Goal: Task Accomplishment & Management: Manage account settings

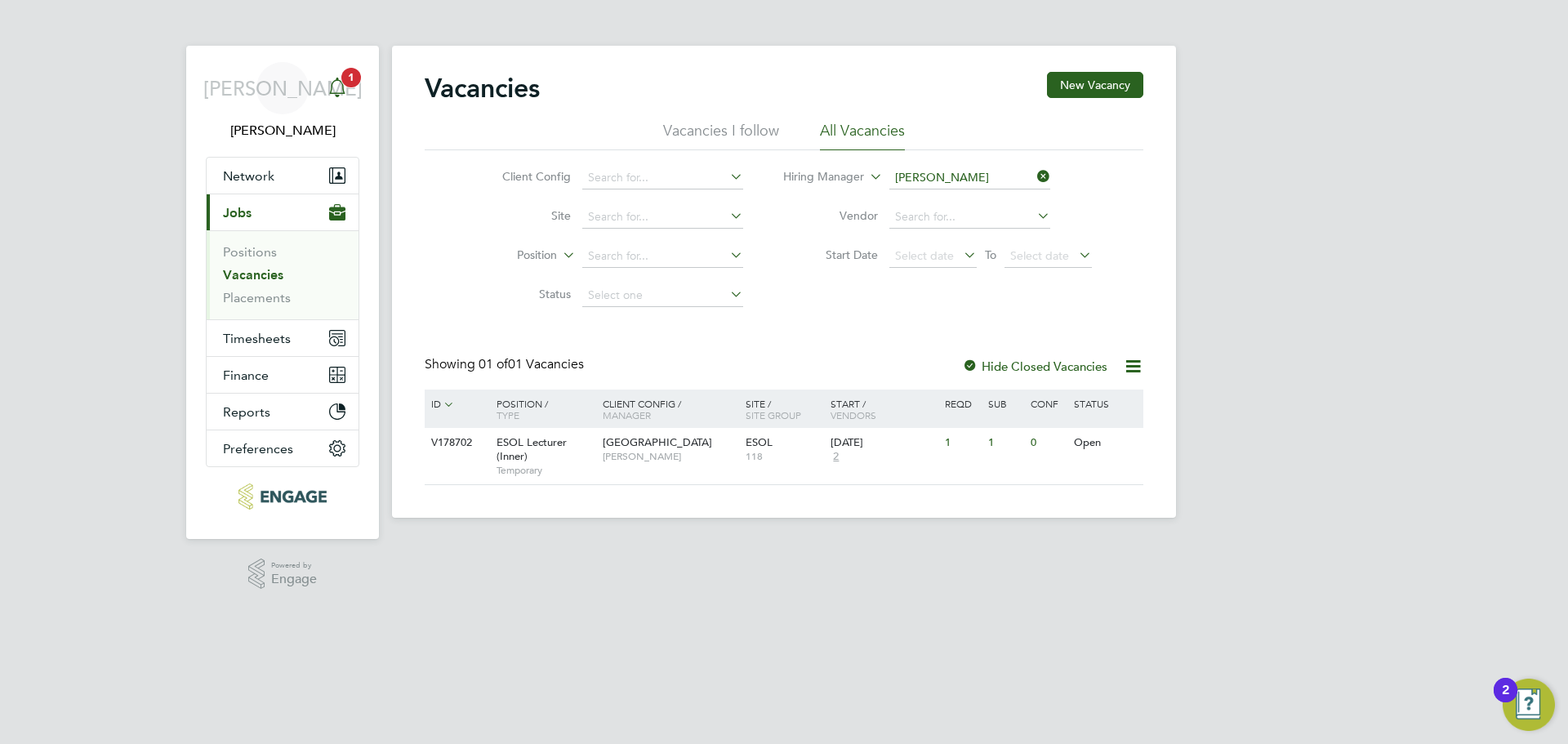
click at [346, 93] on icon "Main navigation" at bounding box center [337, 87] width 20 height 20
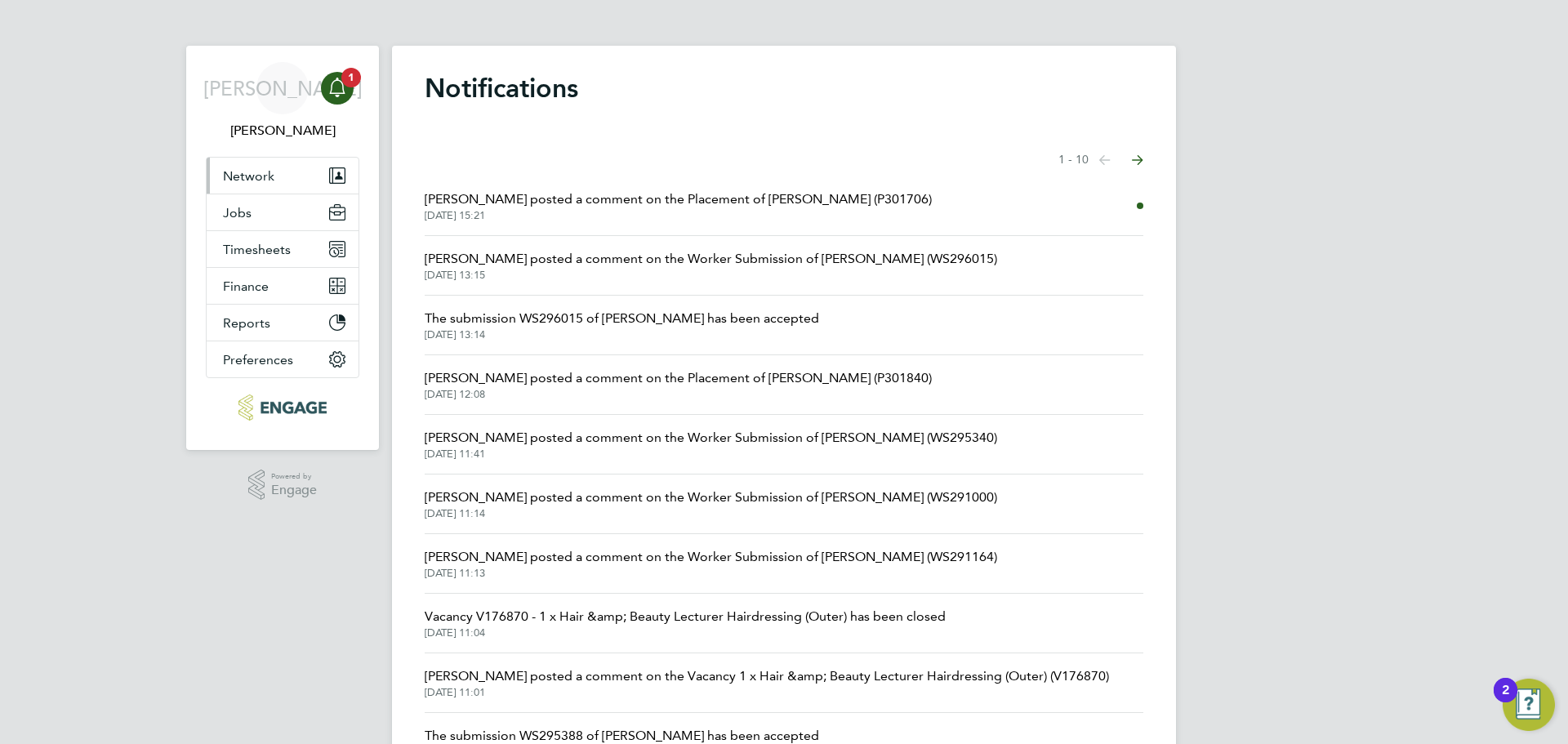
click at [250, 178] on span "Network" at bounding box center [249, 176] width 52 height 15
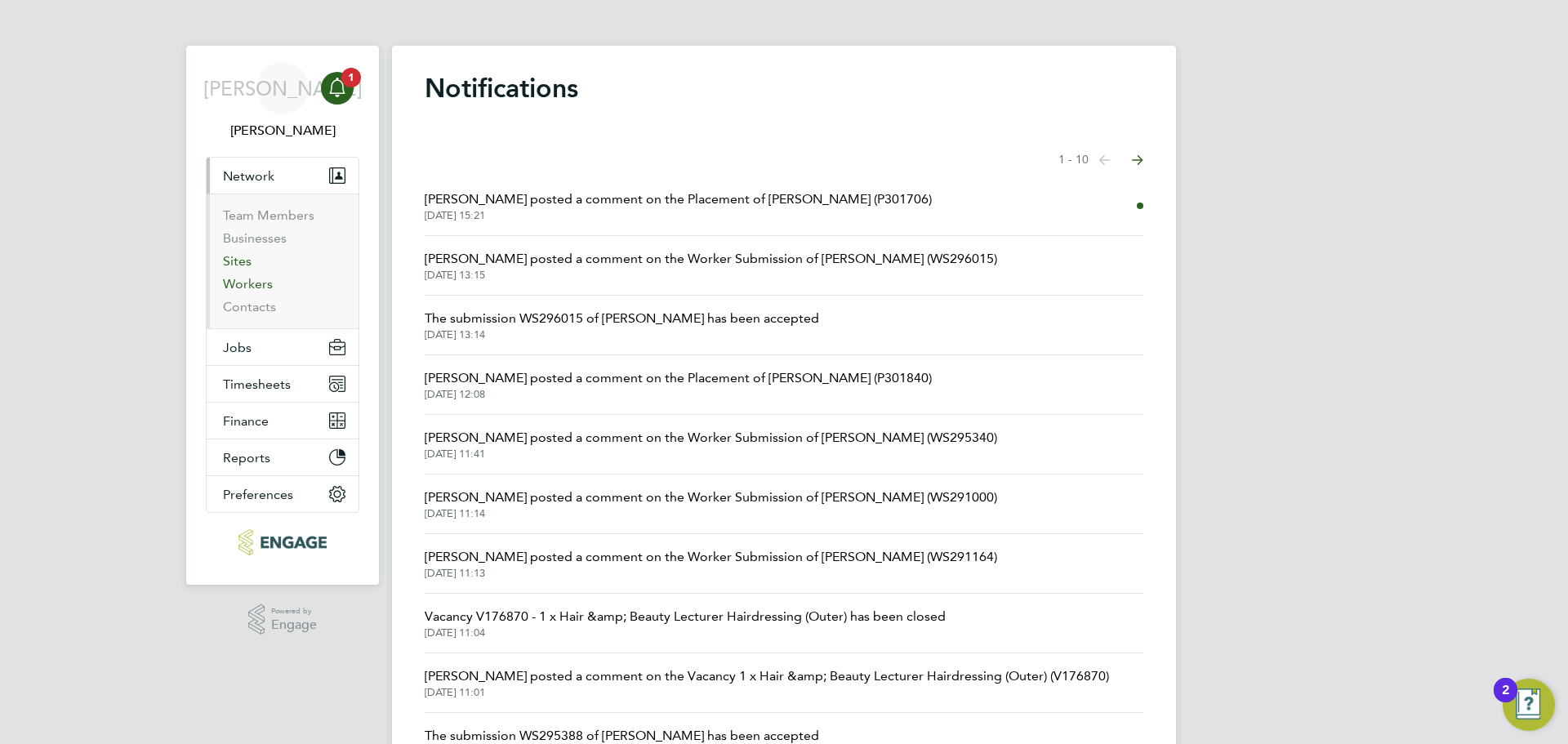
drag, startPoint x: 250, startPoint y: 290, endPoint x: 237, endPoint y: 266, distance: 27.3
click at [251, 290] on link "Workers" at bounding box center [248, 284] width 50 height 15
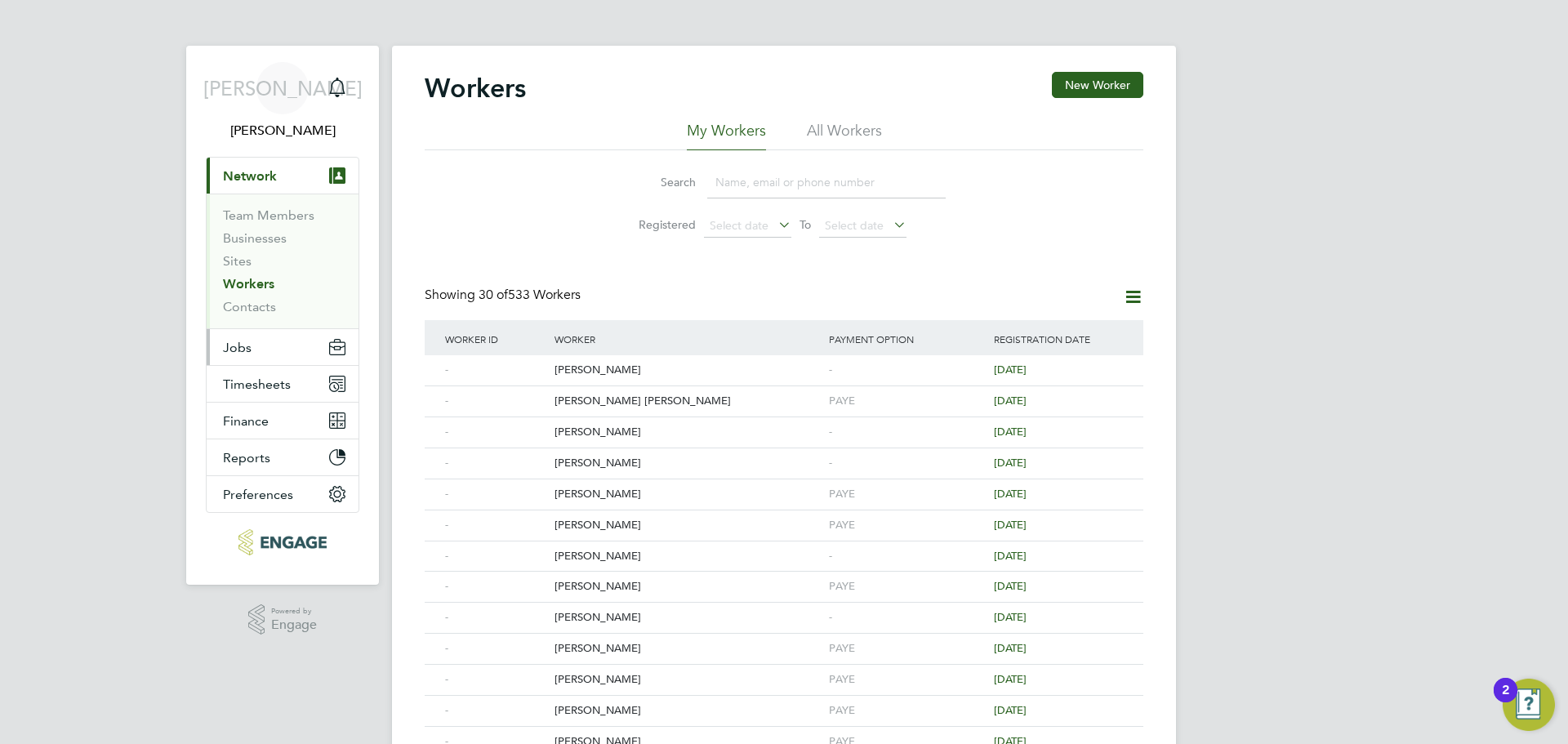
click at [256, 352] on button "Jobs" at bounding box center [282, 347] width 152 height 36
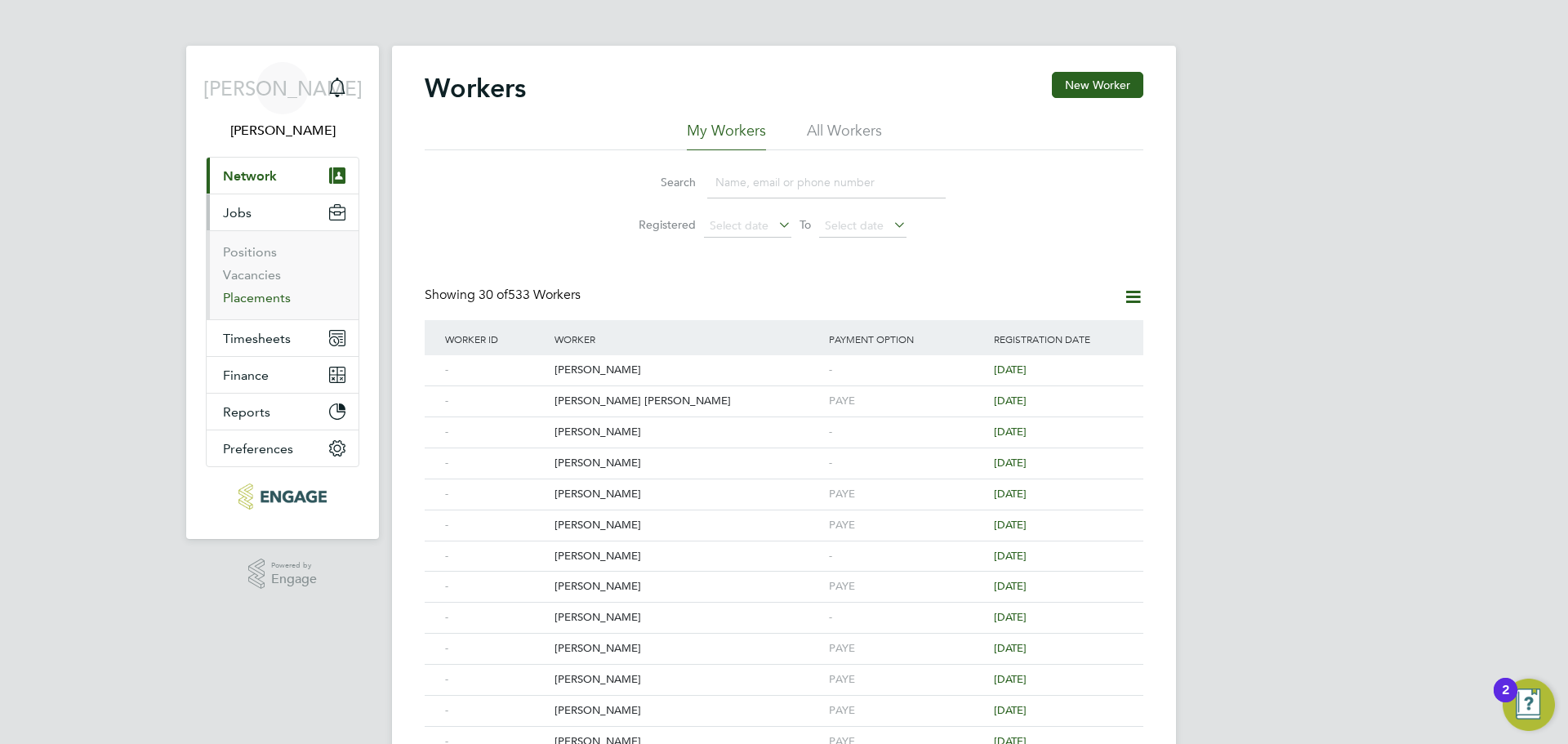
click at [252, 300] on link "Placements" at bounding box center [257, 298] width 68 height 15
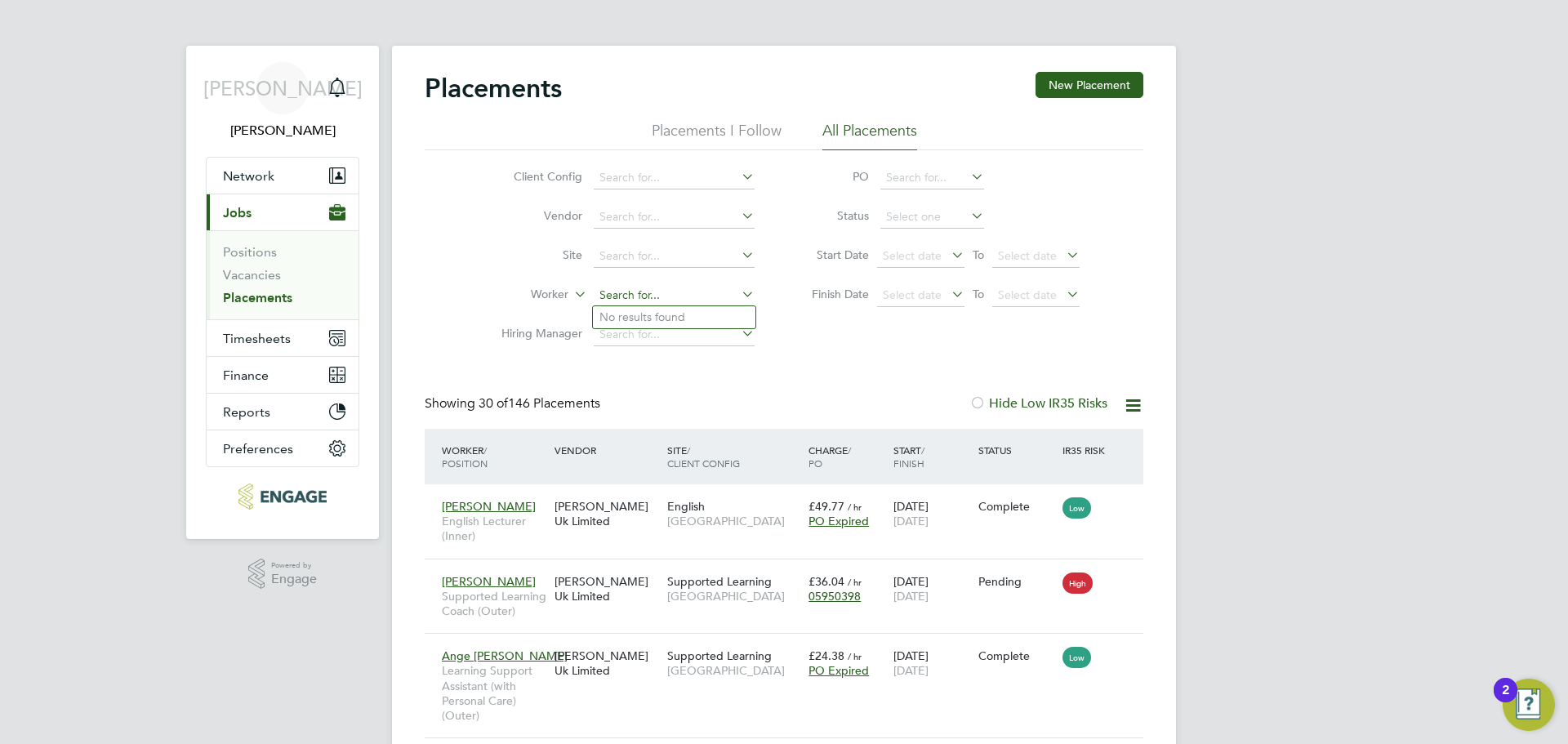
click at [667, 287] on input at bounding box center [674, 296] width 161 height 23
type input ","
click at [644, 318] on li "Mar y Clavier" at bounding box center [673, 318] width 162 height 22
type input "Mary Clavier"
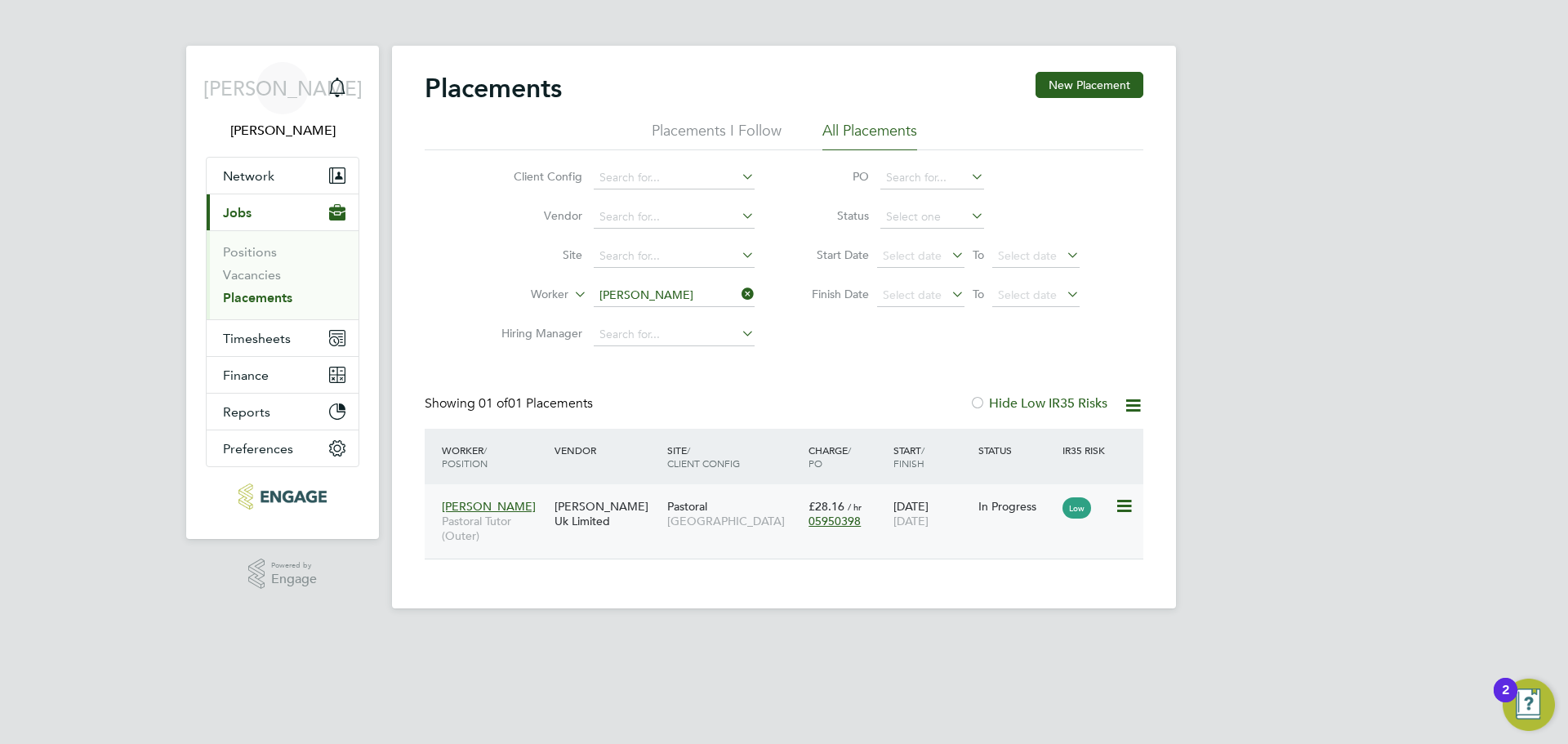
click at [581, 516] on div "[PERSON_NAME] Uk Limited" at bounding box center [606, 514] width 113 height 46
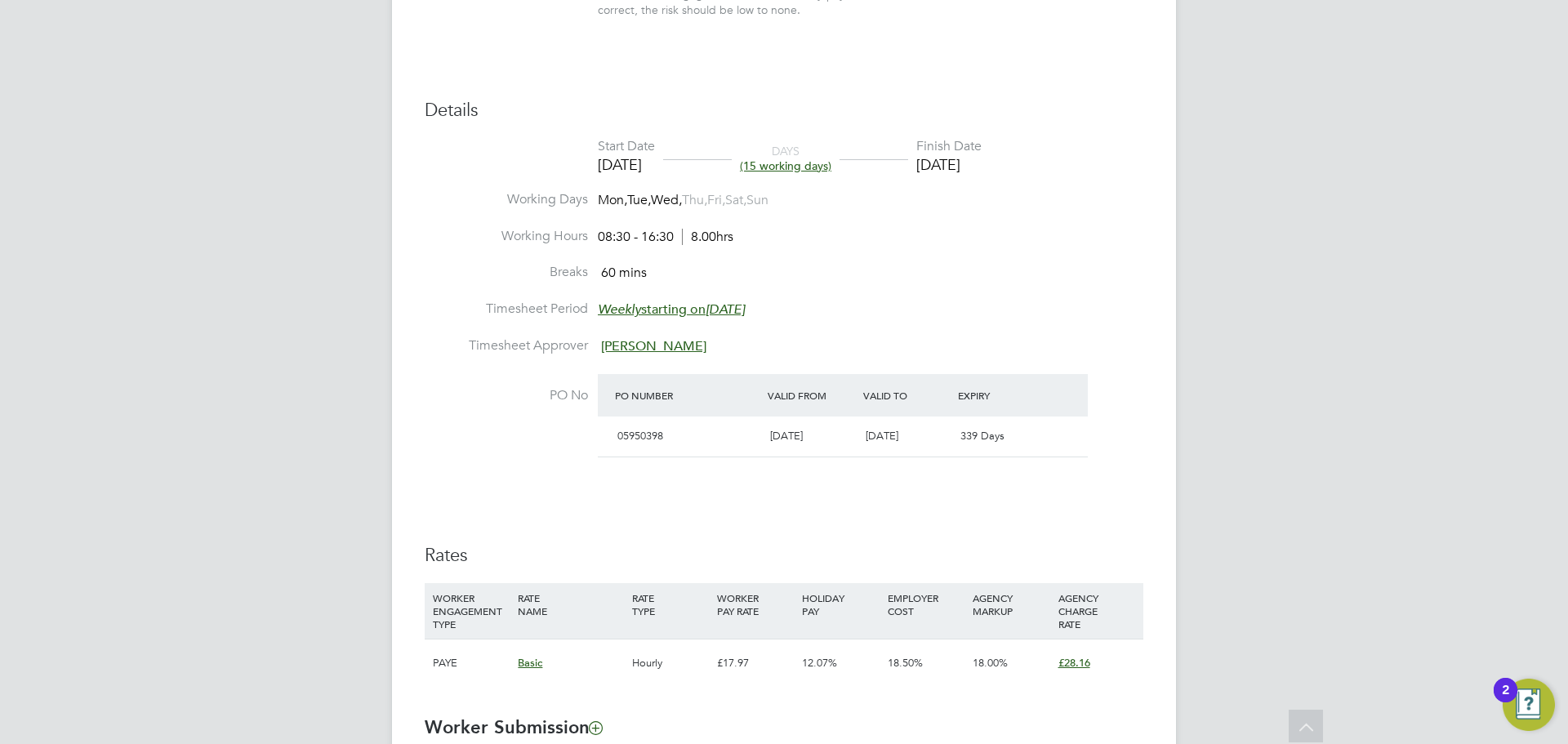
scroll to position [1701, 0]
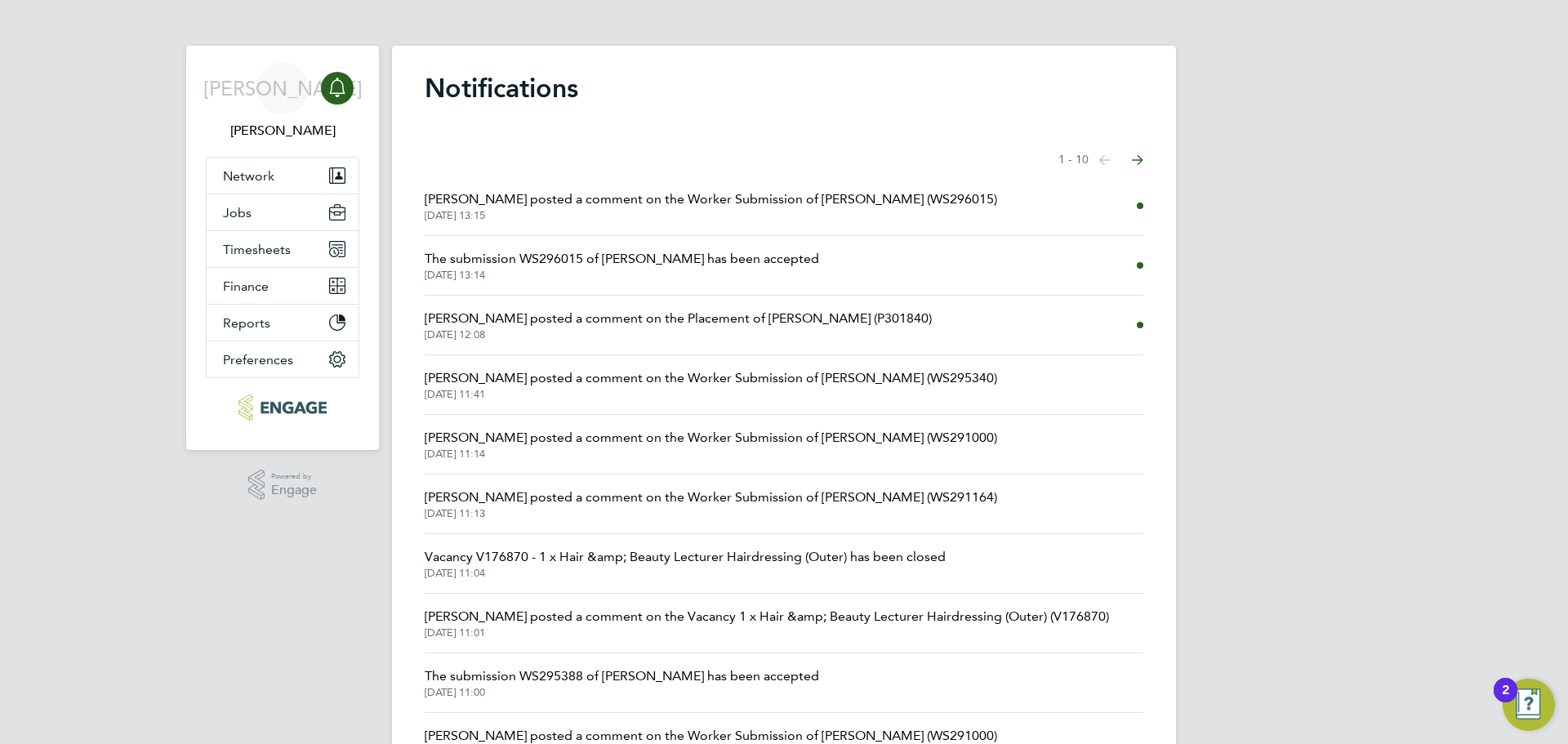
click at [677, 325] on span "[PERSON_NAME] posted a comment on the Placement of [PERSON_NAME] (P301840)" at bounding box center [677, 318] width 507 height 20
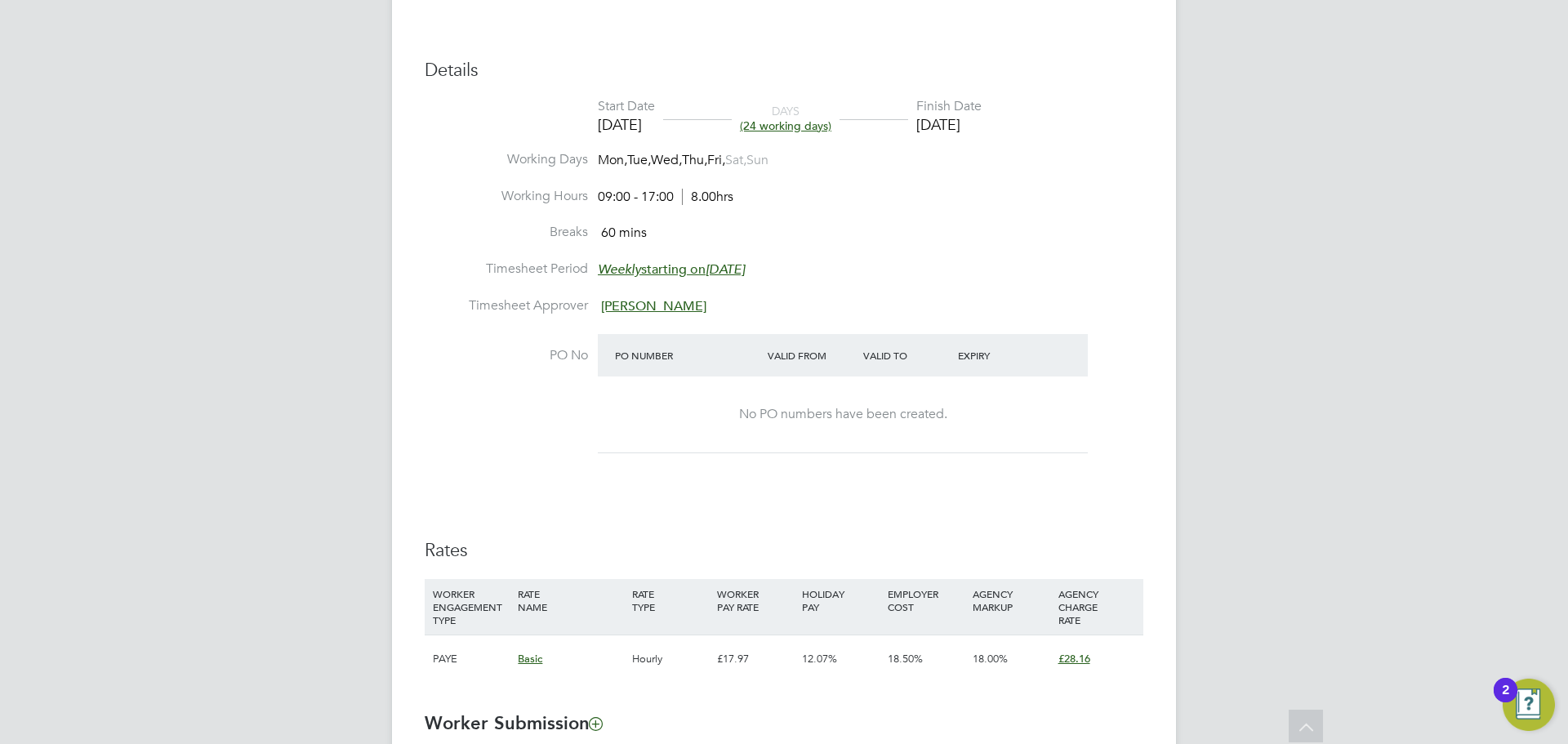
scroll to position [1160, 0]
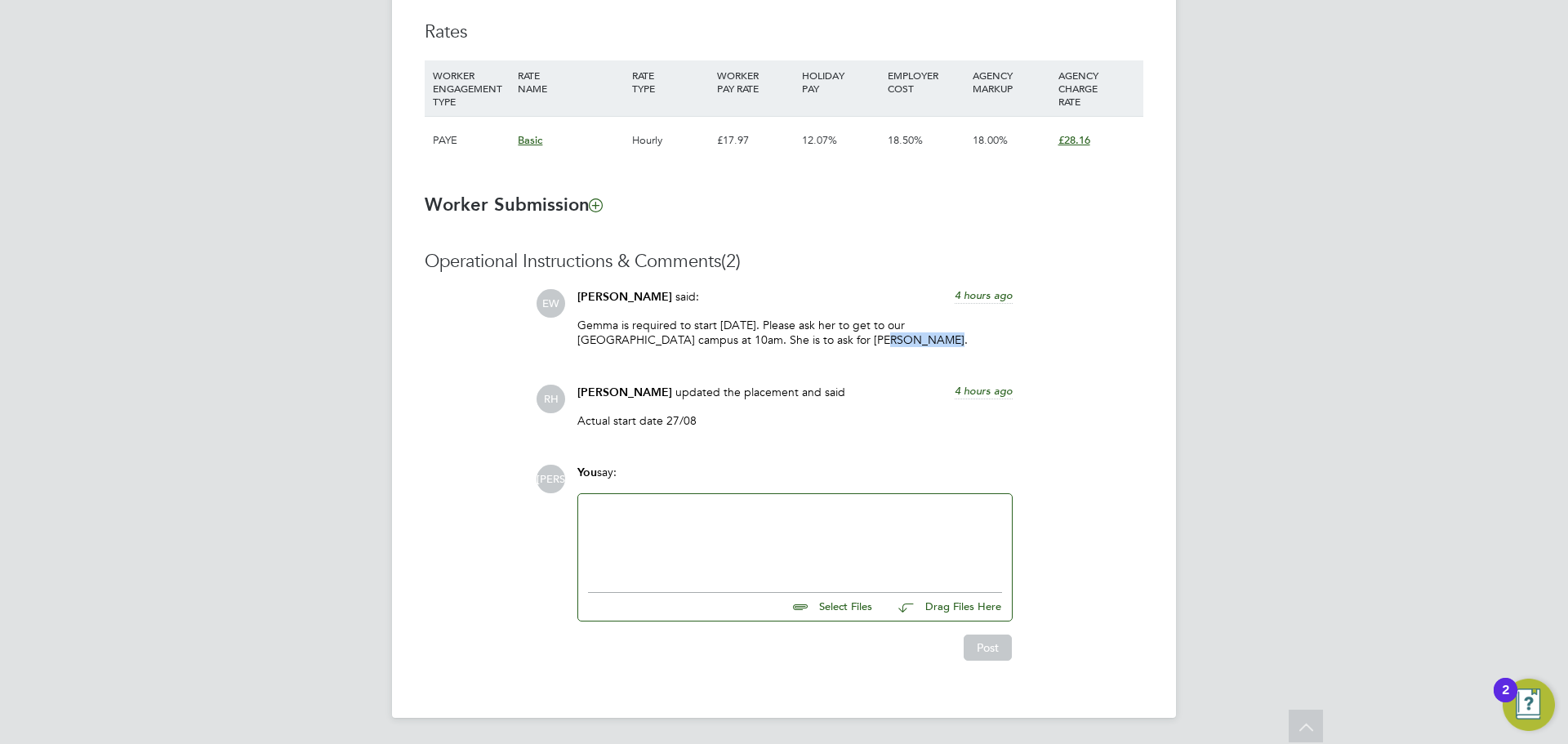
drag, startPoint x: 847, startPoint y: 338, endPoint x: 783, endPoint y: 335, distance: 64.1
click at [783, 335] on p "Gemma is required to start [DATE]. Please ask her to get to our [GEOGRAPHIC_DAT…" at bounding box center [795, 332] width 436 height 30
